Goal: Transaction & Acquisition: Purchase product/service

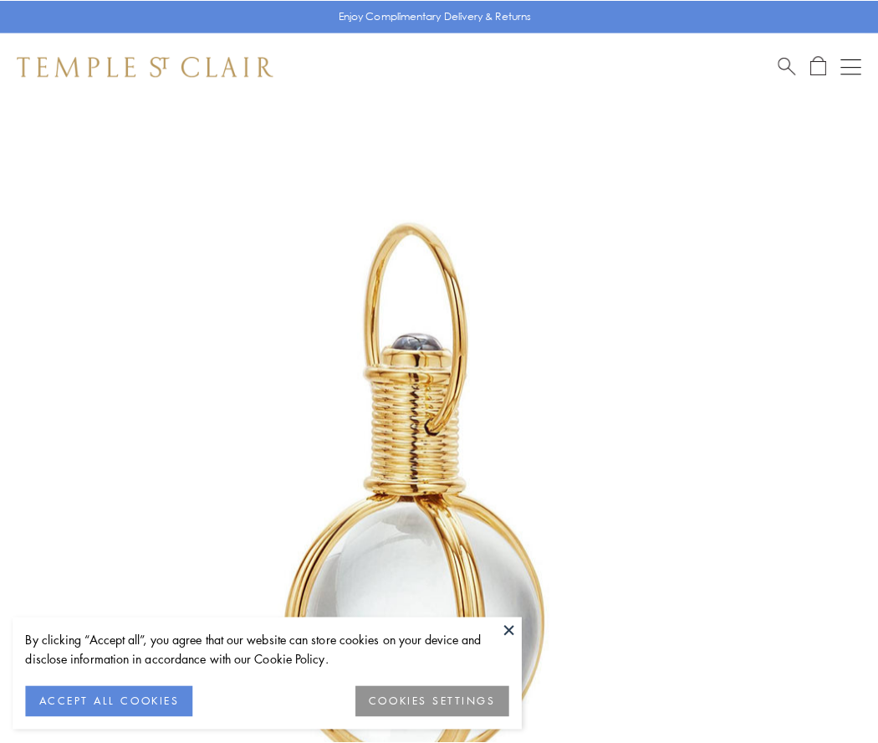
scroll to position [437, 0]
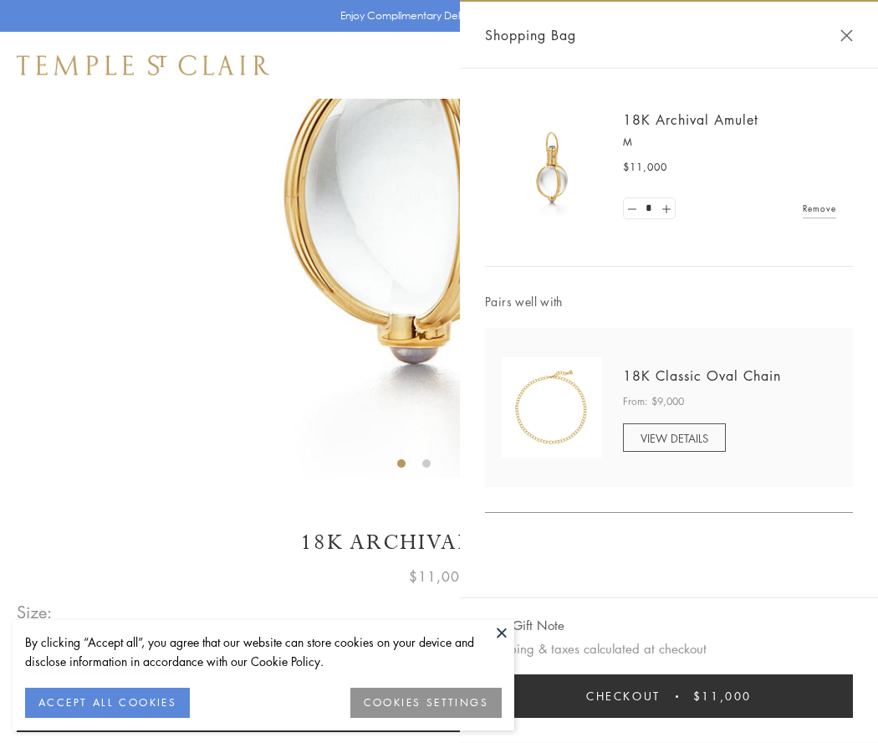
click at [669, 696] on button "Checkout $11,000" at bounding box center [669, 695] width 368 height 43
